Goal: Check status: Check status

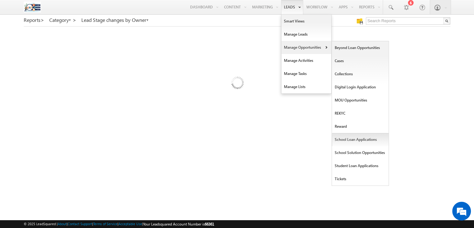
click at [353, 140] on link "School Loan Applications" at bounding box center [360, 139] width 57 height 13
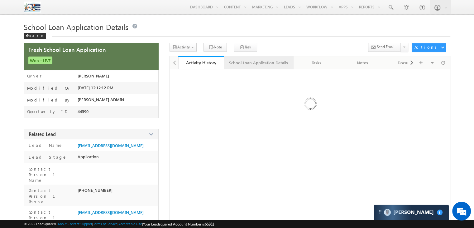
click at [261, 68] on link "School Loan Application Details" at bounding box center [259, 62] width 70 height 13
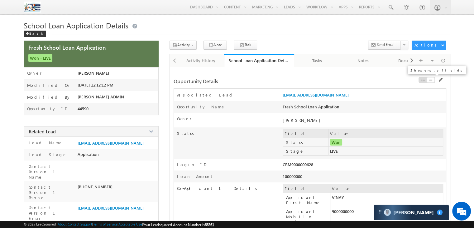
click at [421, 79] on span at bounding box center [423, 79] width 4 height 5
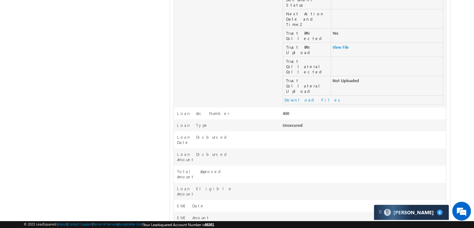
scroll to position [2105, 0]
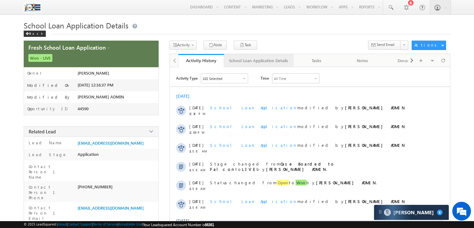
click at [251, 63] on div "School Loan Application Details" at bounding box center [258, 60] width 59 height 7
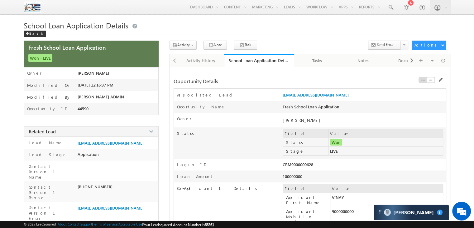
scroll to position [1062, 0]
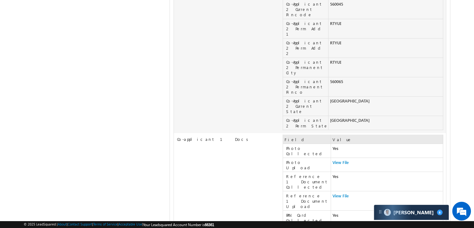
copy div "50138"
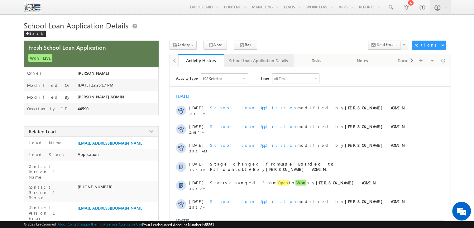
click at [262, 60] on div "School Loan Application Details" at bounding box center [258, 60] width 59 height 7
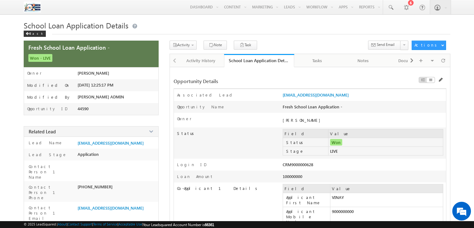
scroll to position [1062, 0]
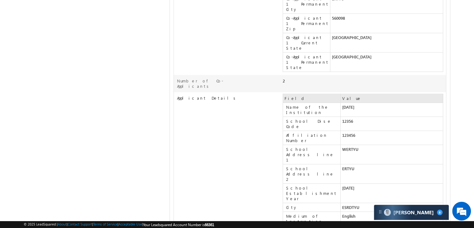
scroll to position [0, 0]
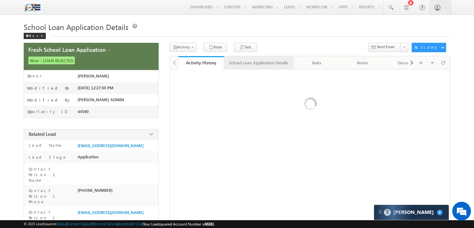
click at [288, 60] on link "School Loan Application Details" at bounding box center [259, 62] width 70 height 13
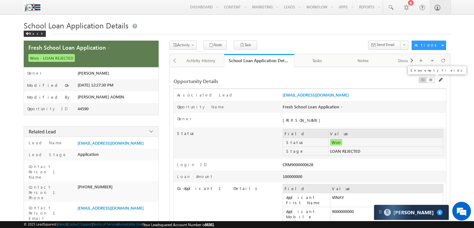
click at [422, 81] on span at bounding box center [423, 79] width 4 height 5
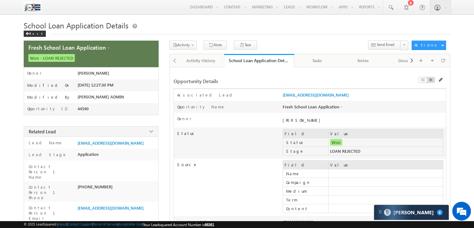
scroll to position [2394, 0]
